Goal: Transaction & Acquisition: Book appointment/travel/reservation

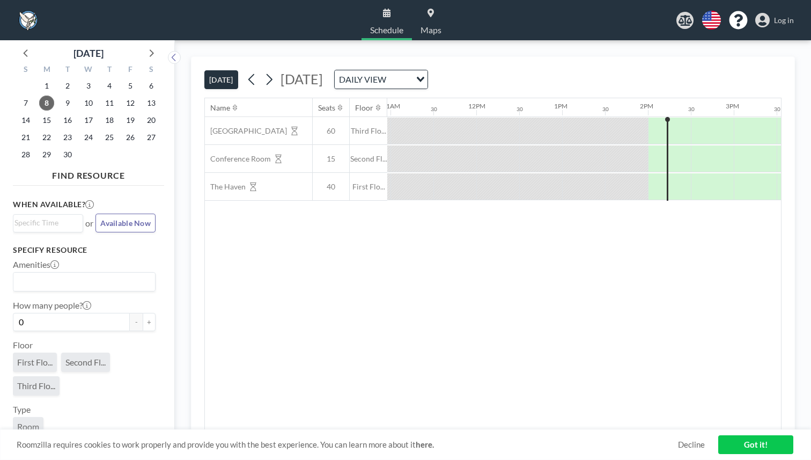
scroll to position [0, 942]
click at [691, 145] on div at bounding box center [712, 158] width 43 height 27
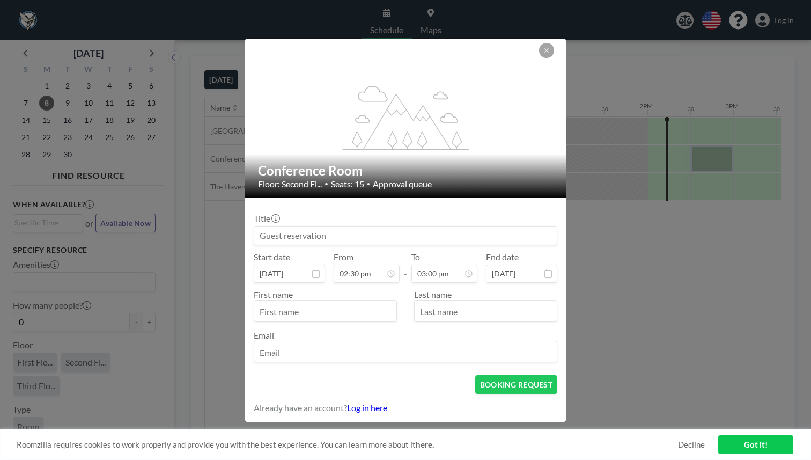
scroll to position [514, 0]
click at [539, 58] on button at bounding box center [546, 50] width 15 height 15
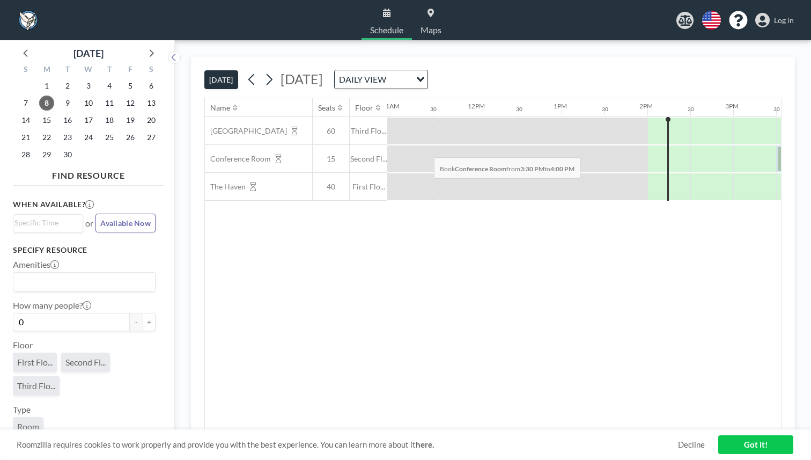
drag, startPoint x: 466, startPoint y: 131, endPoint x: 431, endPoint y: 132, distance: 35.4
click at [431, 145] on div at bounding box center [476, 159] width 2060 height 28
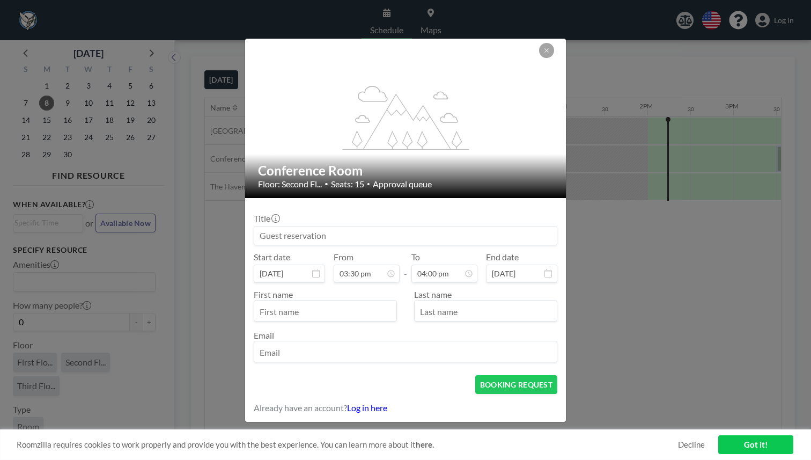
click at [513, 91] on div "flex-grow: 1.2;" at bounding box center [406, 118] width 322 height 159
click at [539, 58] on button at bounding box center [546, 50] width 15 height 15
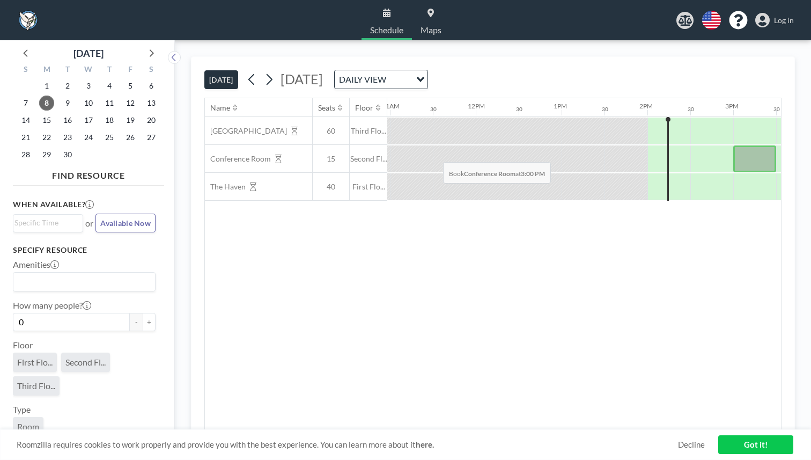
click at [733, 145] on div at bounding box center [754, 158] width 43 height 27
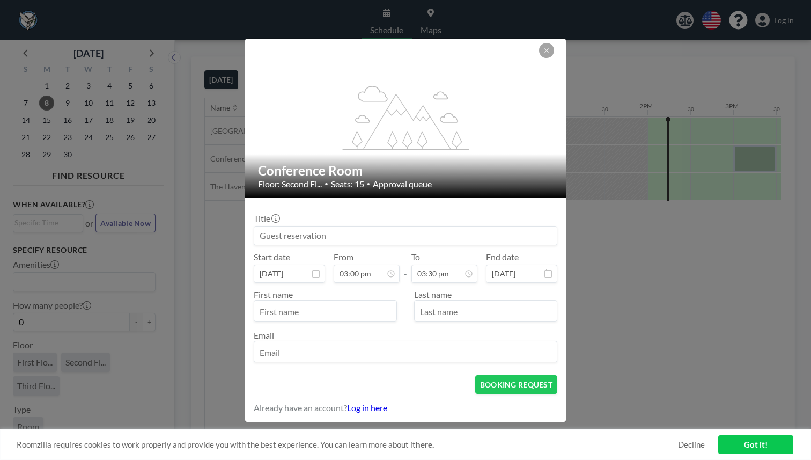
click at [531, 73] on div "flex-grow: 1.2; Conference Room Floor: Second Fl... • Seats: 15 • Approval queu…" at bounding box center [406, 230] width 322 height 384
click at [539, 58] on button at bounding box center [546, 50] width 15 height 15
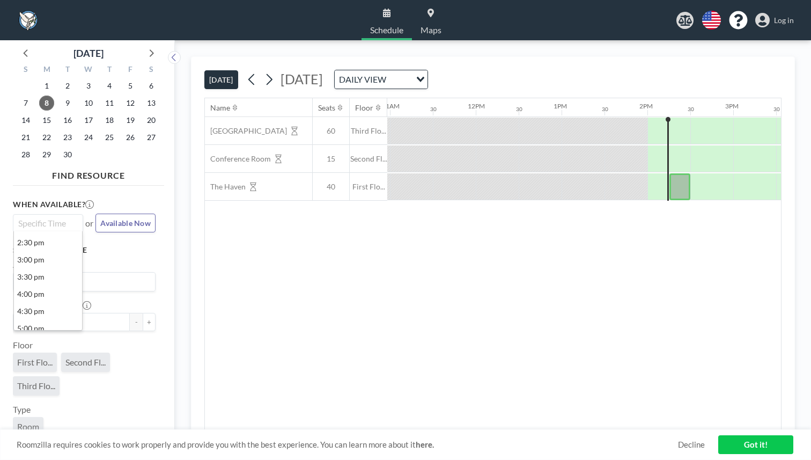
click at [41, 217] on input "Search for option" at bounding box center [45, 223] width 62 height 13
click at [26, 251] on li "3:00 pm" at bounding box center [48, 259] width 68 height 17
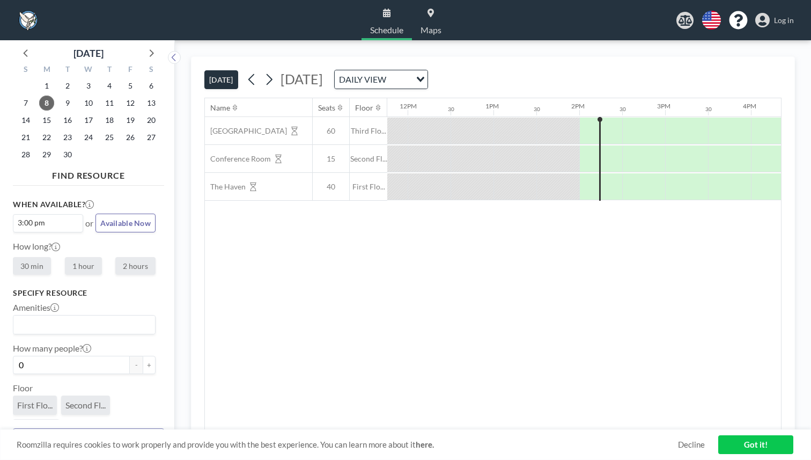
scroll to position [0, 1011]
click at [119, 257] on label "2 hours" at bounding box center [135, 266] width 40 height 18
radio input "true"
click at [61, 318] on input "Search for option" at bounding box center [81, 325] width 135 height 14
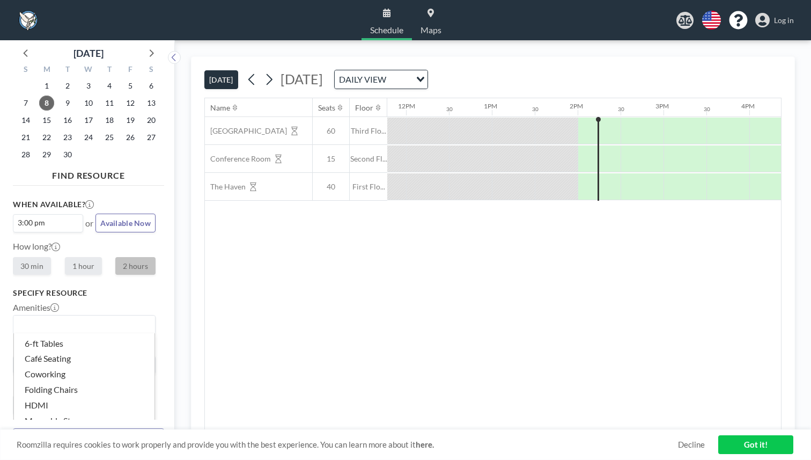
click at [97, 199] on div "When available? 3:00 pm Loading... or Available Now How long? 30 min 1 hour 2 h…" at bounding box center [84, 237] width 143 height 77
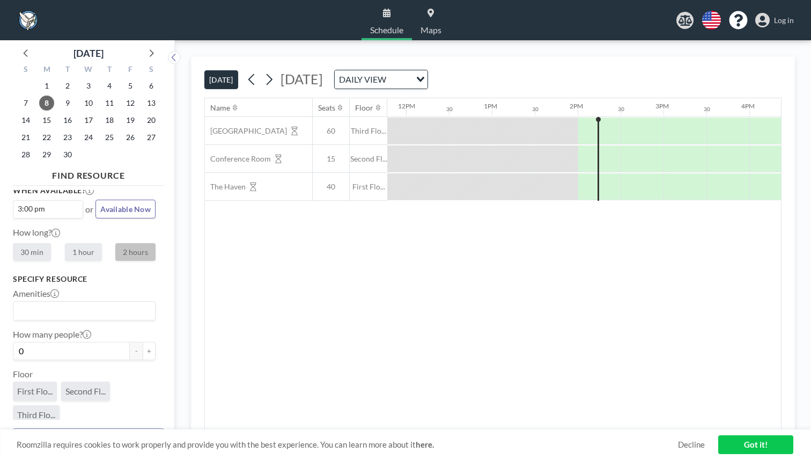
click at [26, 450] on span "Room" at bounding box center [28, 455] width 22 height 11
click at [65, 386] on span "Second Fl..." at bounding box center [85, 391] width 40 height 11
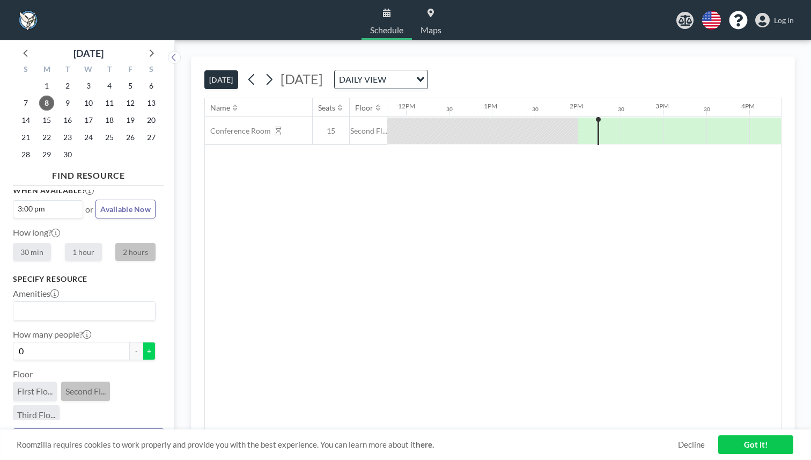
click at [143, 342] on button "+" at bounding box center [149, 351] width 13 height 18
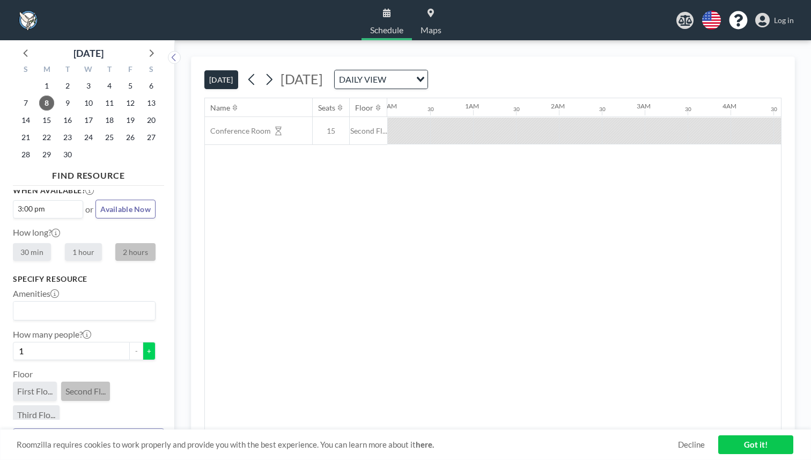
scroll to position [0, 0]
click at [143, 342] on button "+" at bounding box center [149, 351] width 13 height 18
type input "2"
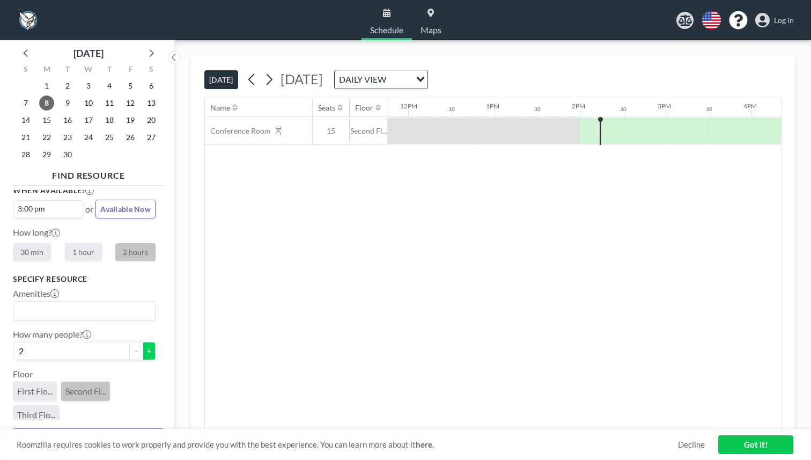
scroll to position [0, 1011]
type input "Adebola"
click at [89, 381] on div "First Flo... Second Fl... Third Flo..." at bounding box center [84, 404] width 143 height 47
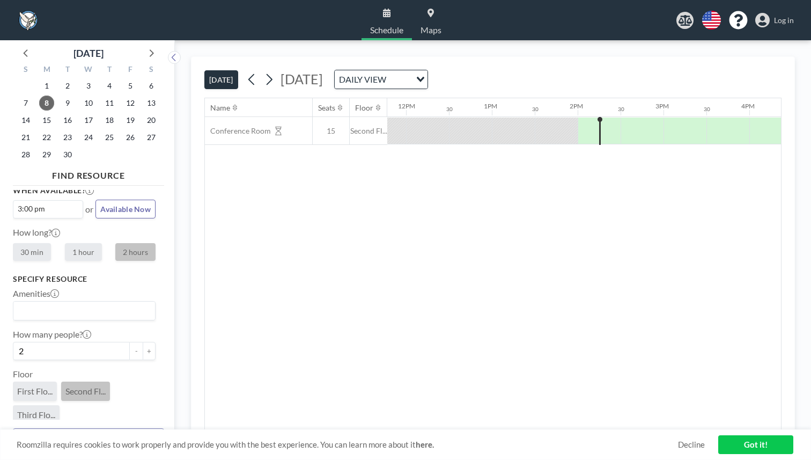
click at [99, 446] on div "Room" at bounding box center [84, 458] width 143 height 24
click at [720, 449] on link "Got it!" at bounding box center [755, 444] width 75 height 19
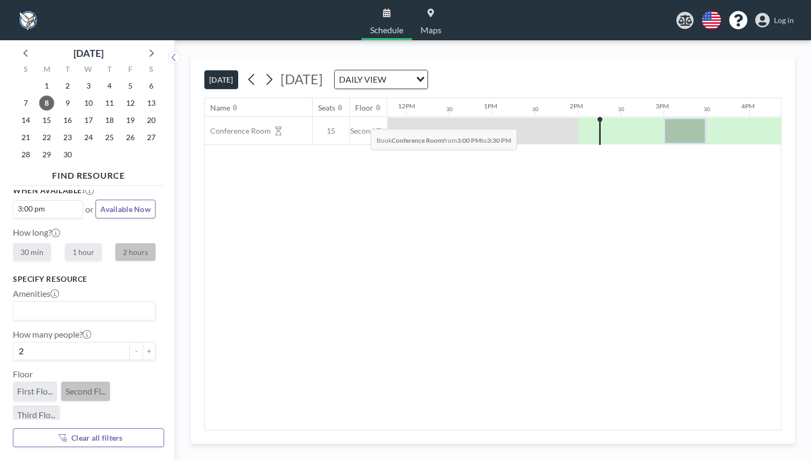
click at [664, 118] on div at bounding box center [685, 131] width 43 height 27
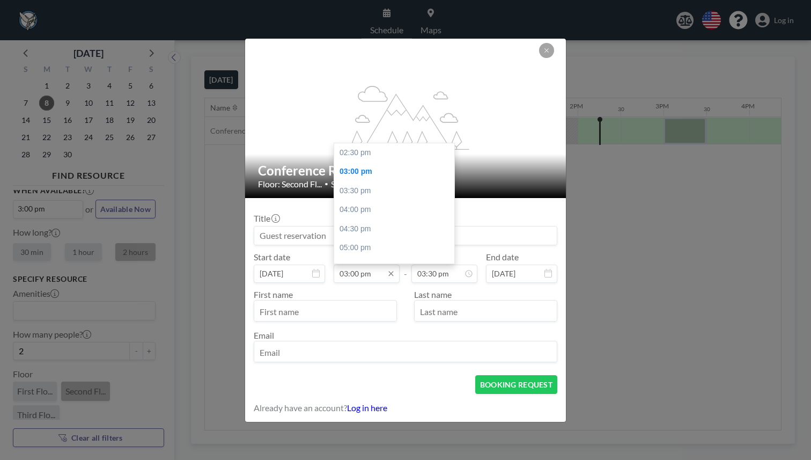
scroll to position [17, 0]
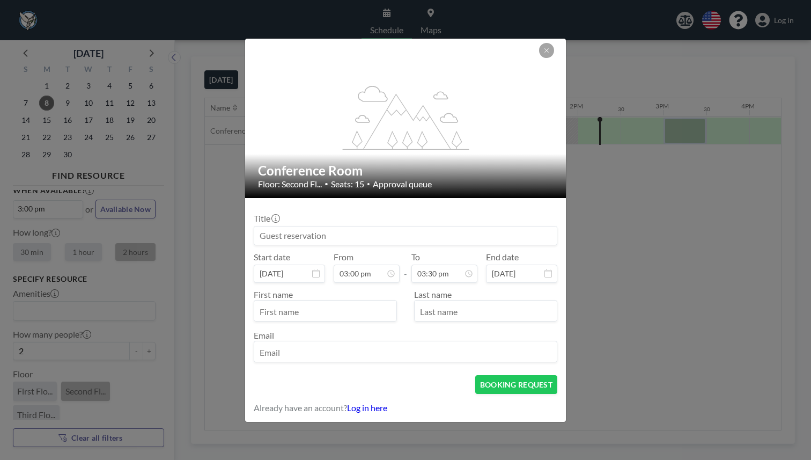
click at [340, 343] on input "email" at bounding box center [405, 352] width 303 height 18
click at [288, 347] on form "Title Start date [DATE] From 03:00 pm - To 03:30 pm End date [DATE] First name …" at bounding box center [405, 310] width 321 height 224
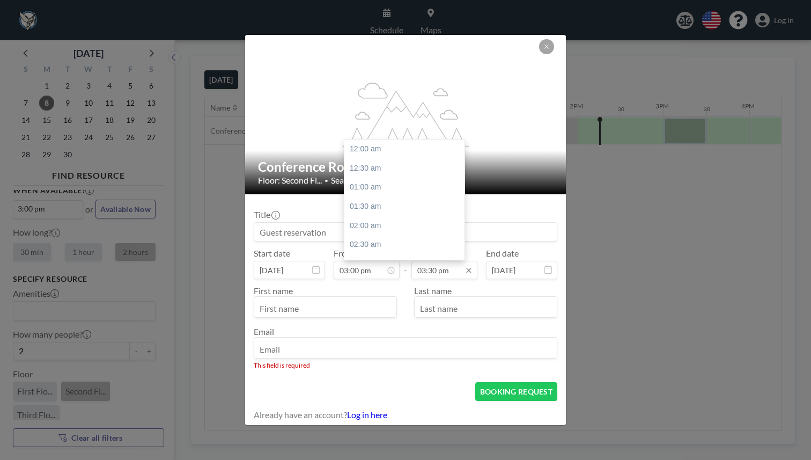
scroll to position [531, 0]
click at [370, 258] on div "05:00 pm" at bounding box center [404, 267] width 120 height 19
click at [370, 245] on div "06:00 pm" at bounding box center [404, 254] width 120 height 19
type input "06:00 pm"
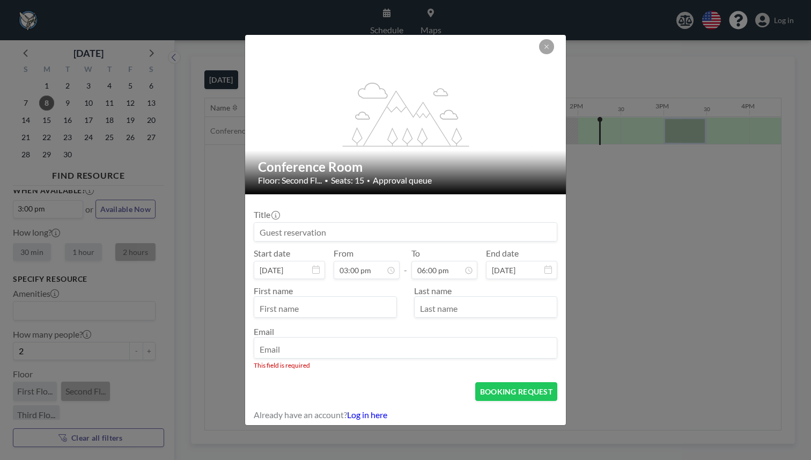
scroll to position [17, 0]
click at [347, 299] on input "text" at bounding box center [325, 308] width 142 height 18
type input "a"
type input "Adebola"
click at [437, 299] on input "text" at bounding box center [486, 308] width 142 height 18
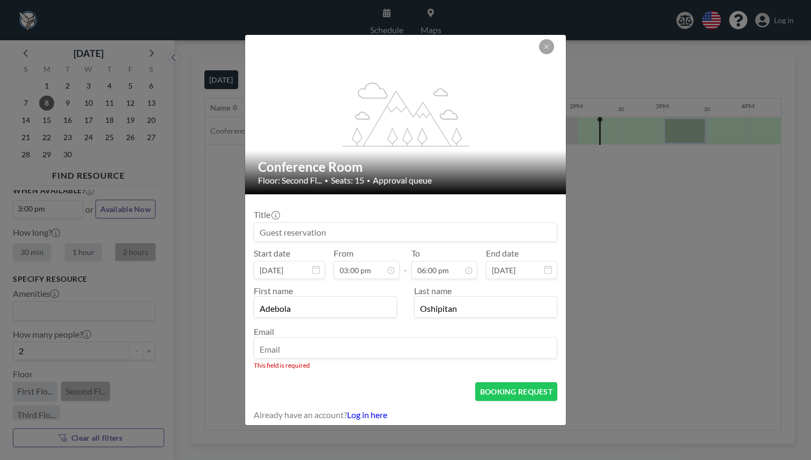
scroll to position [616, 0]
type input "Oshipitan"
click at [370, 231] on input at bounding box center [405, 232] width 303 height 18
type input "R"
type input "S"
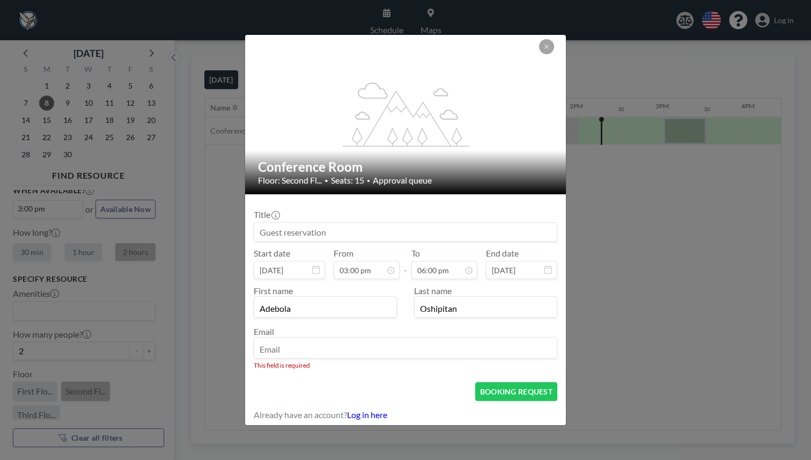
type input "t"
type input "s"
click at [288, 234] on input "Study" at bounding box center [405, 232] width 303 height 18
click at [288, 234] on input "StudyD" at bounding box center [405, 232] width 303 height 18
click at [290, 225] on input "StudyD" at bounding box center [405, 232] width 303 height 18
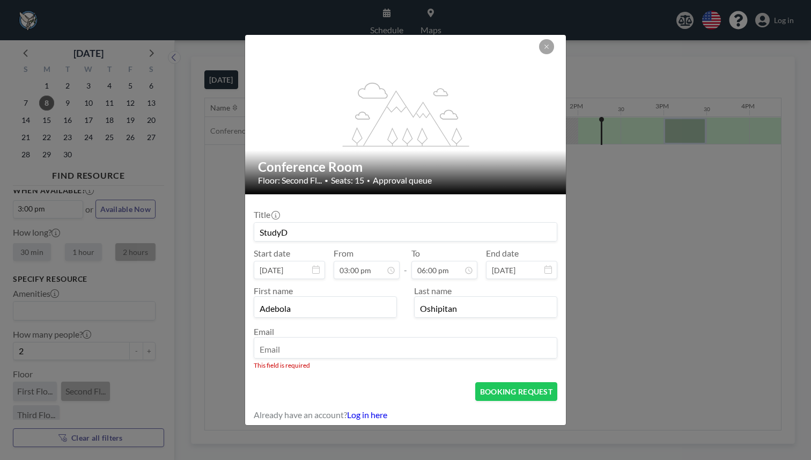
click at [286, 229] on input "StudyD" at bounding box center [405, 232] width 303 height 18
click at [350, 231] on input "Dedicated StudyD" at bounding box center [405, 232] width 303 height 18
type input "Dedicated Study"
click at [363, 340] on input "email" at bounding box center [405, 349] width 303 height 18
type input "[EMAIL_ADDRESS][DOMAIN_NAME]"
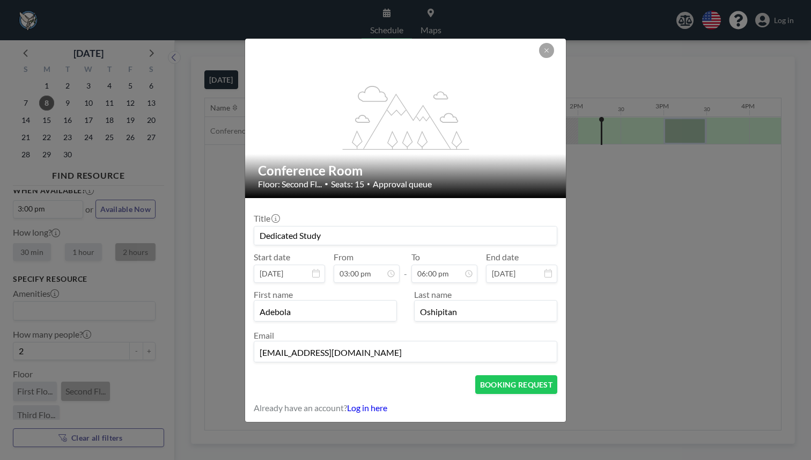
click at [412, 375] on div "BOOKING REQUEST" at bounding box center [406, 384] width 304 height 19
click at [485, 375] on button "BOOKING REQUEST" at bounding box center [516, 384] width 82 height 19
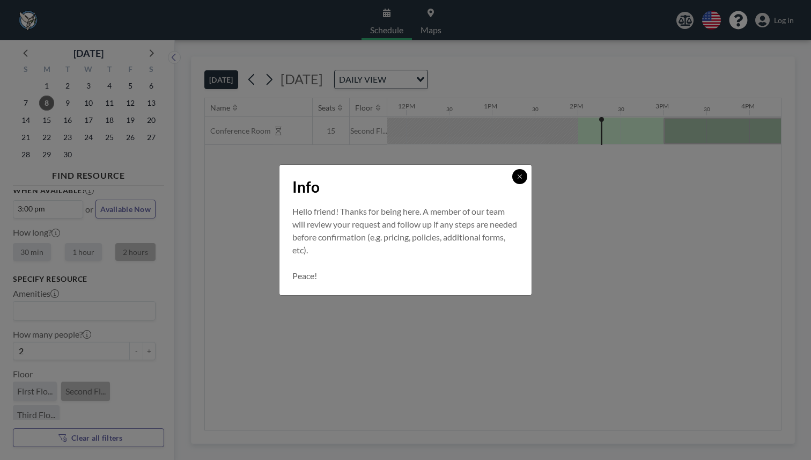
click at [517, 180] on icon at bounding box center [520, 176] width 6 height 6
